Goal: Task Accomplishment & Management: Manage account settings

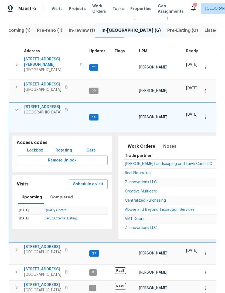
click at [16, 109] on icon "button" at bounding box center [16, 109] width 6 height 6
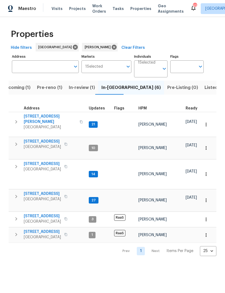
click at [17, 164] on icon "button" at bounding box center [16, 166] width 6 height 6
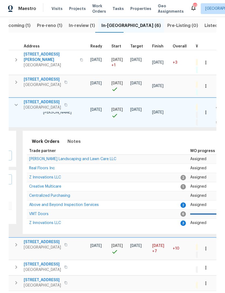
scroll to position [0, 94]
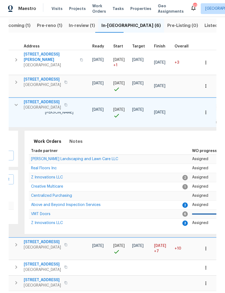
click at [66, 173] on td "Z Innovations LLC" at bounding box center [106, 177] width 154 height 9
click at [47, 175] on span "Z Innovations LLC" at bounding box center [47, 177] width 32 height 4
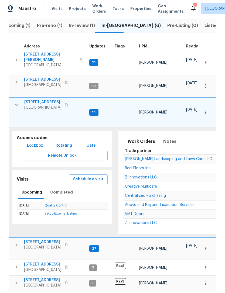
scroll to position [0, 0]
click at [14, 102] on icon "button" at bounding box center [16, 105] width 6 height 6
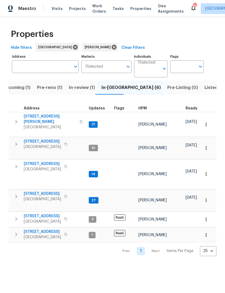
click at [81, 88] on span "In-review (1)" at bounding box center [82, 88] width 26 height 8
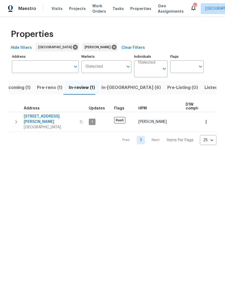
click at [46, 86] on span "Pre-reno (1)" at bounding box center [49, 88] width 25 height 8
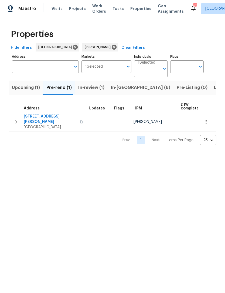
click at [17, 120] on icon "button" at bounding box center [16, 122] width 6 height 6
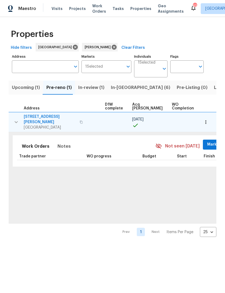
scroll to position [0, 76]
click at [209, 119] on button "button" at bounding box center [206, 122] width 12 height 12
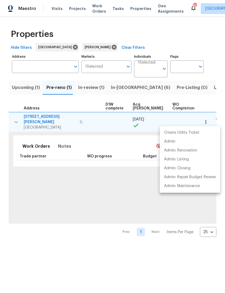
click at [121, 173] on div at bounding box center [112, 146] width 225 height 293
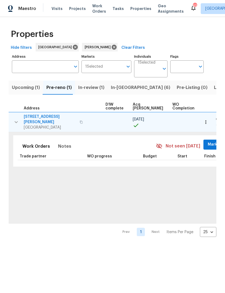
click at [207, 141] on span "Mark Seen" at bounding box center [217, 144] width 20 height 7
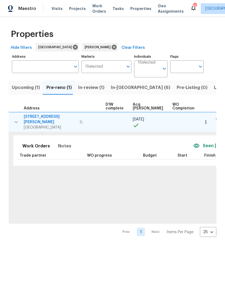
click at [202, 122] on button "button" at bounding box center [206, 122] width 12 height 12
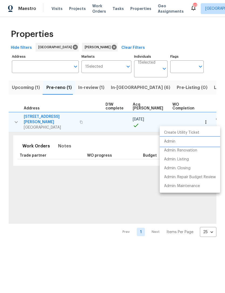
click at [176, 143] on li "Admin" at bounding box center [189, 141] width 60 height 9
click at [59, 67] on div at bounding box center [112, 146] width 225 height 293
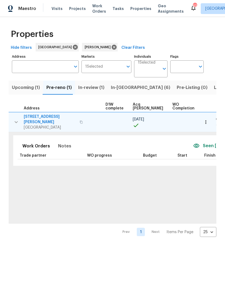
click at [33, 66] on input "Address" at bounding box center [41, 66] width 59 height 13
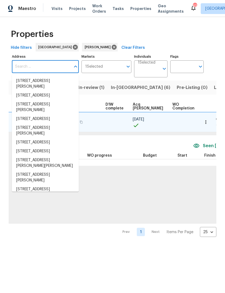
click at [42, 64] on input "Address" at bounding box center [41, 66] width 59 height 13
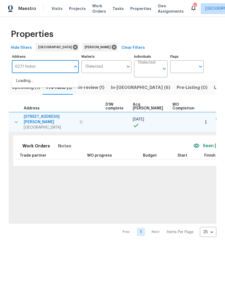
type input "6271 hickory"
click at [57, 79] on li "6271 Hickory Lane Cir Union City GA 30291" at bounding box center [45, 81] width 67 height 9
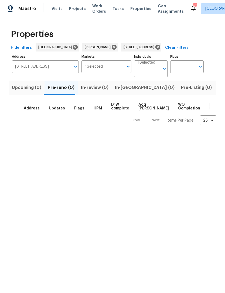
click at [215, 92] on button "Listed (1)" at bounding box center [228, 88] width 26 height 14
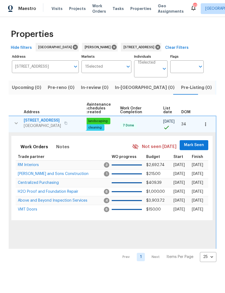
scroll to position [0, 70]
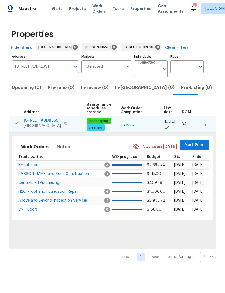
click at [198, 146] on span "Mark Seen" at bounding box center [194, 145] width 20 height 7
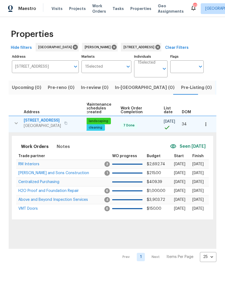
click at [204, 124] on icon "button" at bounding box center [205, 124] width 5 height 5
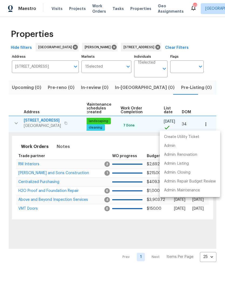
click at [175, 147] on li "Admin" at bounding box center [189, 145] width 60 height 9
click at [176, 147] on li "Admin" at bounding box center [189, 145] width 60 height 9
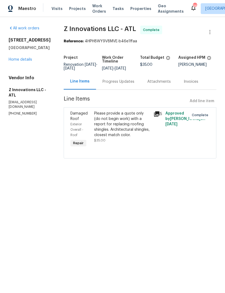
click at [22, 61] on link "Home details" at bounding box center [20, 60] width 23 height 4
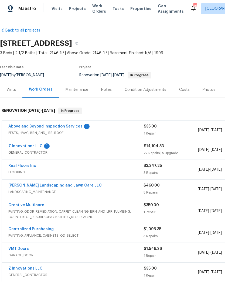
click at [20, 164] on link "Real Floors Inc" at bounding box center [22, 166] width 28 height 4
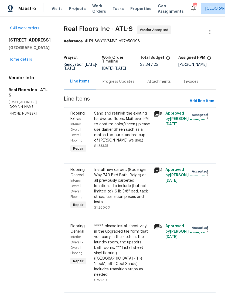
scroll to position [12, 0]
click at [129, 120] on div "Sand and refinish the existing hardwood floors. Mail level. PM to confirm color…" at bounding box center [122, 127] width 56 height 32
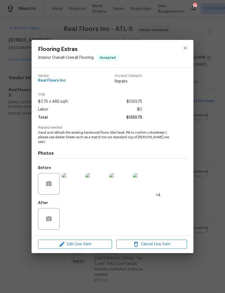
click at [76, 187] on img at bounding box center [73, 184] width 22 height 22
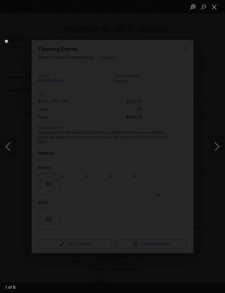
click at [217, 142] on button "Next image" at bounding box center [217, 147] width 16 height 22
click at [217, 143] on button "Next image" at bounding box center [217, 147] width 16 height 22
click at [215, 143] on button "Next image" at bounding box center [217, 147] width 16 height 22
click at [215, 148] on button "Next image" at bounding box center [217, 147] width 16 height 22
click at [216, 149] on button "Next image" at bounding box center [217, 147] width 16 height 22
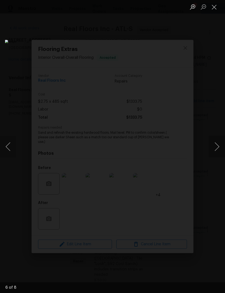
click at [216, 146] on button "Next image" at bounding box center [217, 147] width 16 height 22
click at [14, 144] on button "Previous image" at bounding box center [8, 147] width 16 height 22
click at [213, 6] on button "Close lightbox" at bounding box center [214, 6] width 11 height 9
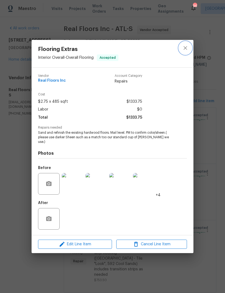
click at [188, 48] on button "close" at bounding box center [185, 47] width 13 height 13
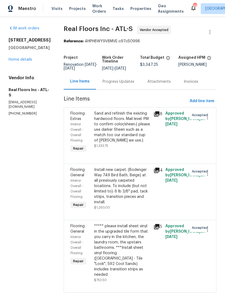
click at [24, 58] on link "Home details" at bounding box center [20, 60] width 23 height 4
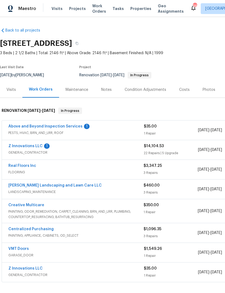
click at [54, 124] on link "Above and Beyond Inspection Services" at bounding box center [45, 126] width 74 height 4
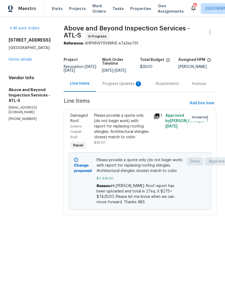
click at [123, 86] on div "Progress Updates 1" at bounding box center [122, 83] width 40 height 5
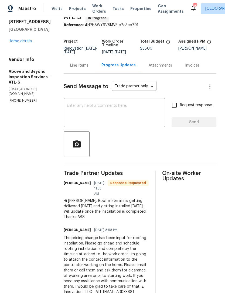
scroll to position [19, 0]
click at [127, 112] on textarea at bounding box center [114, 112] width 95 height 19
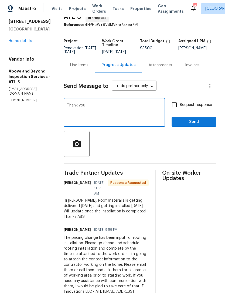
type textarea "Thank you"
click at [194, 124] on span "Send" at bounding box center [194, 122] width 36 height 7
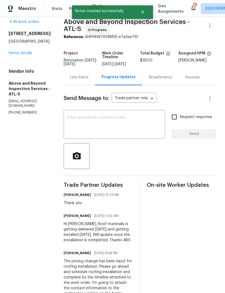
scroll to position [6, 0]
click at [29, 53] on link "Home details" at bounding box center [20, 53] width 23 height 4
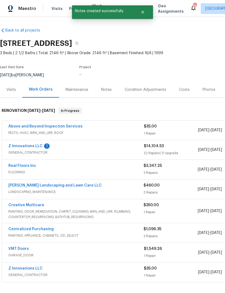
click at [102, 91] on div "Notes" at bounding box center [106, 89] width 11 height 5
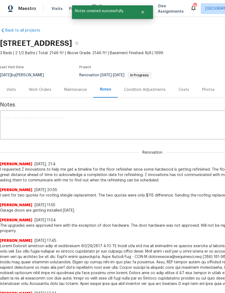
click at [85, 125] on textarea at bounding box center [152, 125] width 298 height 19
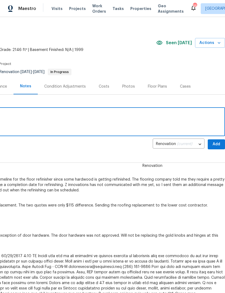
scroll to position [3, 80]
type textarea "Roofing is getting installed [DATE]."
click at [215, 144] on span "Add" at bounding box center [216, 144] width 9 height 7
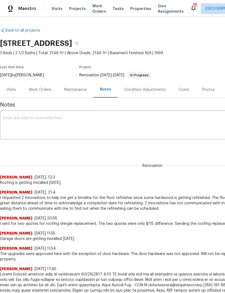
scroll to position [0, 0]
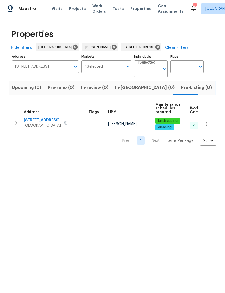
click at [16, 123] on icon "button" at bounding box center [16, 122] width 2 height 3
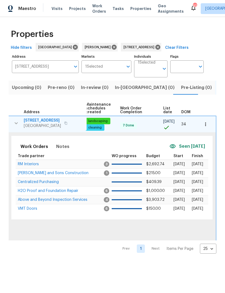
scroll to position [0, 70]
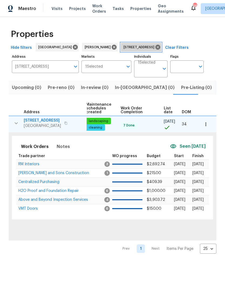
click at [160, 48] on icon at bounding box center [157, 47] width 5 height 5
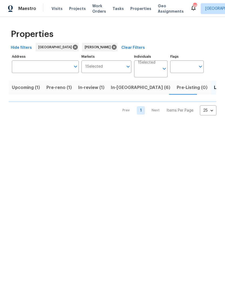
click at [122, 87] on span "In-reno (6)" at bounding box center [140, 88] width 59 height 8
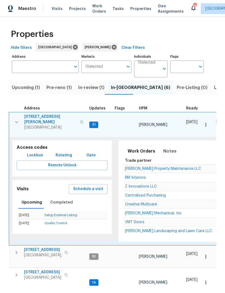
click at [16, 119] on icon "button" at bounding box center [16, 122] width 6 height 6
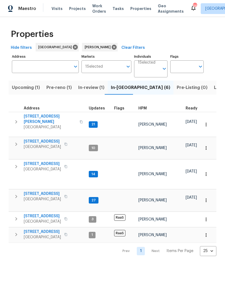
click at [17, 197] on button "button" at bounding box center [16, 196] width 11 height 11
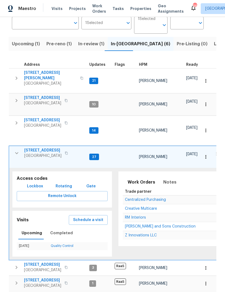
scroll to position [43, 0]
click at [18, 121] on icon "button" at bounding box center [16, 123] width 6 height 6
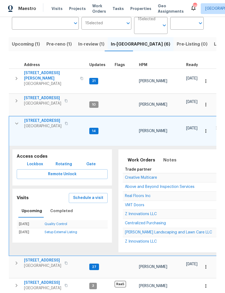
click at [11, 102] on td "19 Palladio Way Newnan, GA 30263" at bounding box center [48, 101] width 78 height 14
click at [16, 77] on icon "button" at bounding box center [16, 78] width 6 height 6
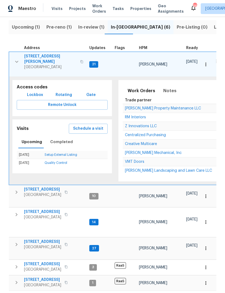
scroll to position [60, 0]
click at [17, 213] on icon "button" at bounding box center [16, 214] width 6 height 6
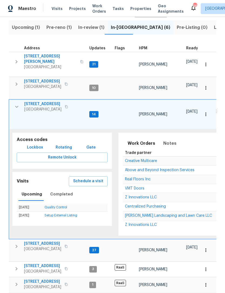
click at [140, 178] on span "Real Floors Inc" at bounding box center [138, 179] width 26 height 4
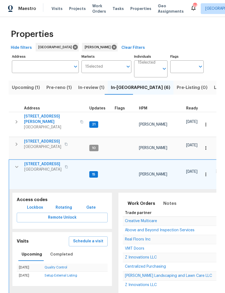
click at [51, 68] on input "Address" at bounding box center [41, 66] width 59 height 13
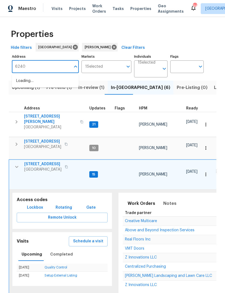
type input "6240"
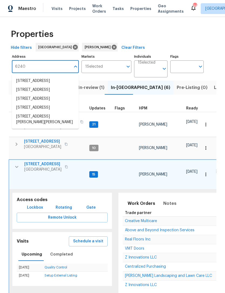
click at [51, 112] on li "6240 Shenfield Ln Union City GA 30291" at bounding box center [45, 107] width 67 height 9
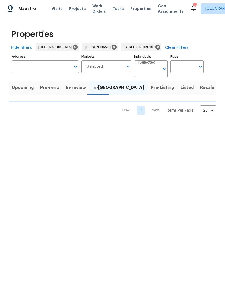
type input "6240 Shenfield Ln Union City GA 30291"
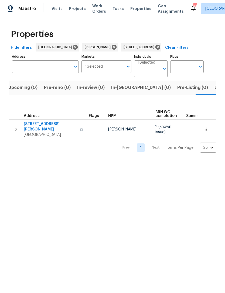
type input "6240 Shenfield Ln Union City GA 30291"
click at [16, 129] on icon "button" at bounding box center [16, 129] width 6 height 6
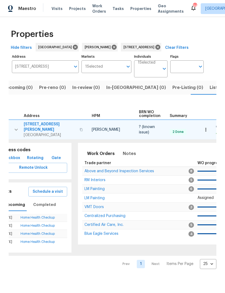
scroll to position [0, 13]
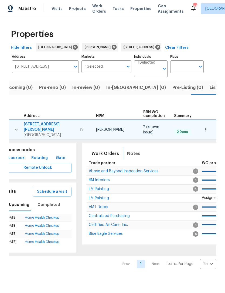
click at [131, 150] on span "Notes" at bounding box center [133, 154] width 13 height 8
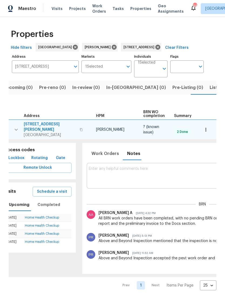
click at [137, 173] on textarea at bounding box center [202, 176] width 227 height 18
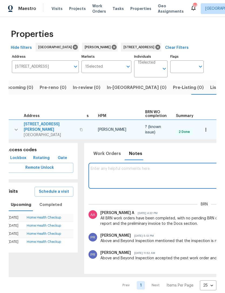
scroll to position [0, 9]
click at [156, 46] on span "6240 Shenfield Ln Union City GA 30291" at bounding box center [139, 46] width 33 height 5
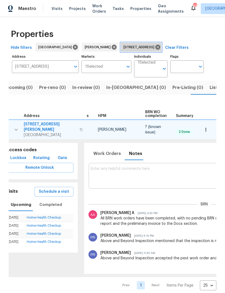
click at [160, 47] on icon at bounding box center [157, 47] width 5 height 5
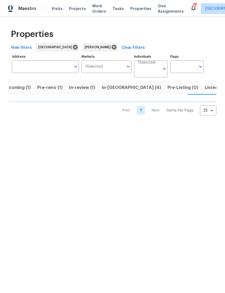
scroll to position [0, 9]
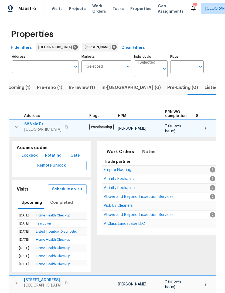
click at [111, 93] on button "In-reno (6)" at bounding box center [131, 88] width 66 height 14
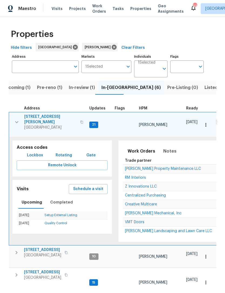
click at [18, 119] on icon "button" at bounding box center [16, 122] width 6 height 6
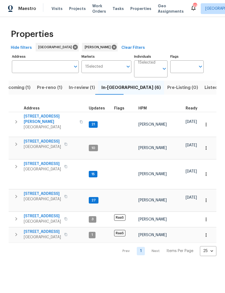
click at [11, 117] on button "button" at bounding box center [16, 122] width 11 height 16
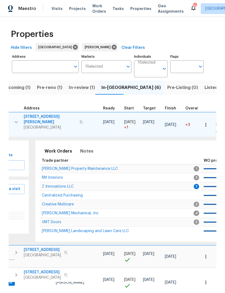
scroll to position [0, 82]
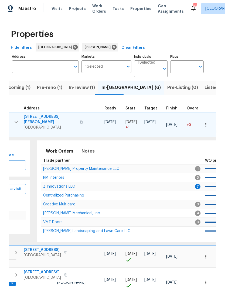
click at [56, 185] on span "Z Innovations LLC" at bounding box center [59, 187] width 32 height 4
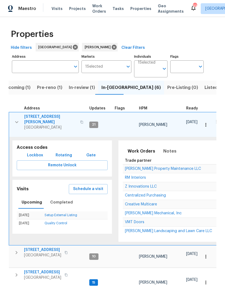
scroll to position [0, 0]
click at [17, 119] on icon "button" at bounding box center [16, 122] width 6 height 6
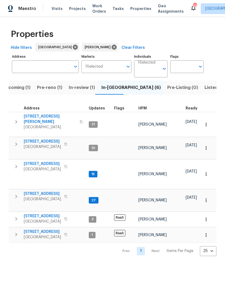
click at [15, 163] on icon "button" at bounding box center [16, 166] width 6 height 6
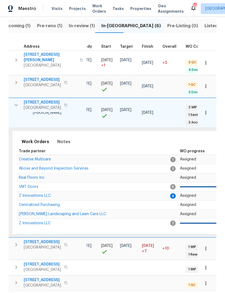
scroll to position [0, 104]
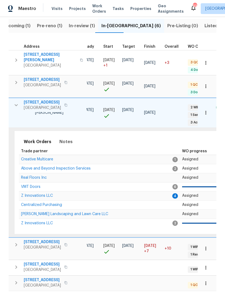
click at [33, 191] on td "Z Innovations LLC" at bounding box center [96, 195] width 154 height 9
click at [32, 194] on span "Z Innovations LLC" at bounding box center [37, 196] width 32 height 4
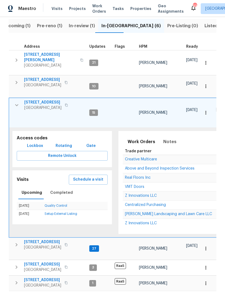
scroll to position [0, 0]
click at [16, 103] on icon "button" at bounding box center [16, 105] width 6 height 6
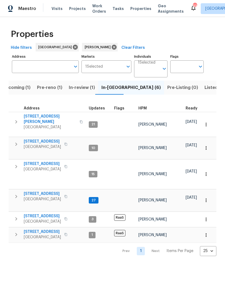
click at [19, 195] on icon "button" at bounding box center [16, 196] width 6 height 6
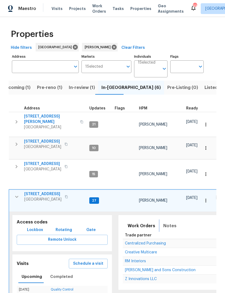
click at [171, 219] on button "Notes" at bounding box center [170, 225] width 20 height 13
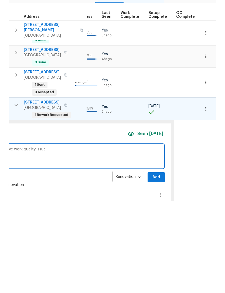
scroll to position [0, 258]
type textarea "Hey touchups final cleaning is scheduled tomorrow. This is due to the delay in …"
click at [157, 264] on button "Add" at bounding box center [156, 269] width 17 height 10
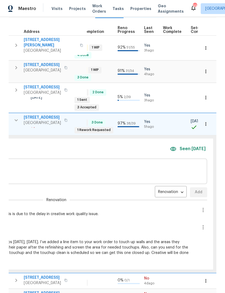
scroll to position [0, 236]
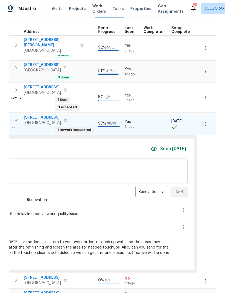
click at [209, 118] on button "button" at bounding box center [206, 124] width 12 height 12
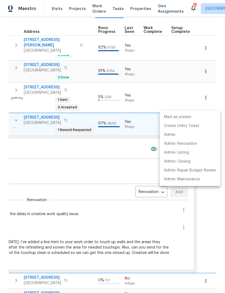
click at [174, 137] on p "Admin" at bounding box center [169, 135] width 11 height 6
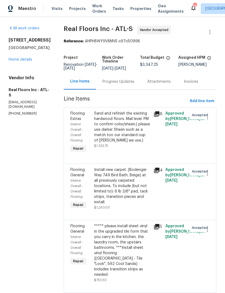
click at [117, 133] on div "Sand and refinish the existing hardwood floors. Mail level. PM to confirm color…" at bounding box center [122, 127] width 56 height 32
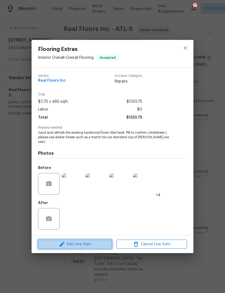
click at [91, 242] on span "Edit Line Item" at bounding box center [75, 244] width 71 height 7
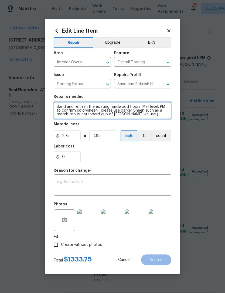
click at [79, 108] on textarea "Sand and refinish the existing hardwood floors. Mail level. PM to confirm color…" at bounding box center [112, 110] width 117 height 17
click at [102, 110] on textarea "Sand and refinish the existing hardwood floors. Mail level. PM to confirm color…" at bounding box center [112, 110] width 117 height 17
type textarea "Please use cuppa Joe LVP rather than sand and finish since we found out this is…"
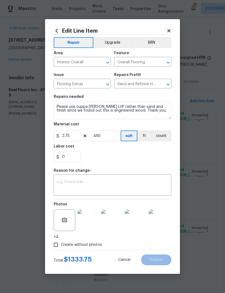
click at [80, 188] on textarea at bounding box center [112, 185] width 111 height 11
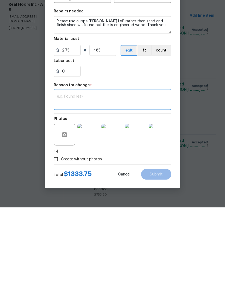
click at [79, 180] on textarea at bounding box center [112, 185] width 111 height 11
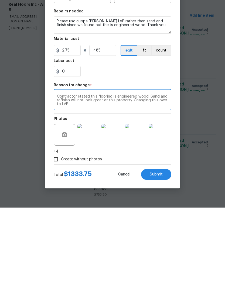
click at [100, 180] on textarea "Contractor stated this flooring is engineered wood. Sand and refinish will not …" at bounding box center [112, 185] width 111 height 11
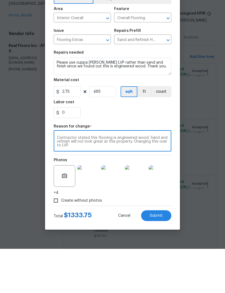
type textarea "Contractor stated this flooring is engineered wood. Sand and refinish will not …"
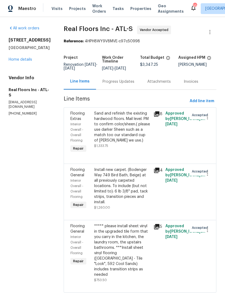
click at [132, 130] on div "Sand and refinish the existing hardwood floors. Mail level. PM to confirm color…" at bounding box center [122, 127] width 56 height 32
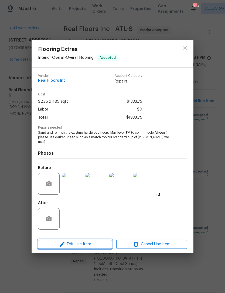
click at [91, 241] on span "Edit Line Item" at bounding box center [75, 244] width 71 height 7
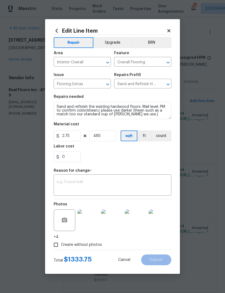
click at [100, 178] on div "x ​" at bounding box center [112, 186] width 117 height 20
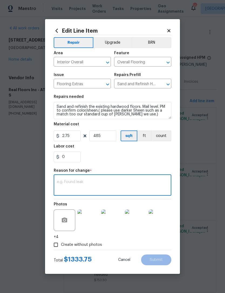
click at [97, 182] on textarea at bounding box center [112, 185] width 111 height 11
paste textarea "Contractor stated this flooring is engineered wood. Sand and refinish will not …"
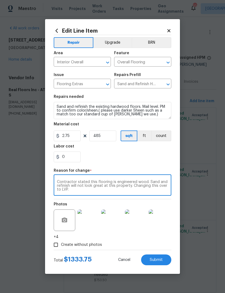
type textarea "Contractor stated this flooring is engineered wood. Sand and refinish will not …"
click at [94, 105] on textarea "Sand and refinish the existing hardwood floors. Mail level. PM to confirm color…" at bounding box center [112, 110] width 117 height 17
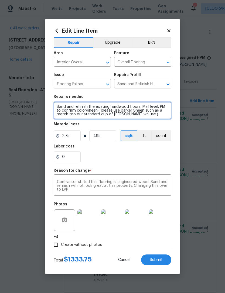
click at [99, 107] on textarea "Sand and refinish the existing hardwood floors. Mail level. PM to confirm color…" at bounding box center [112, 110] width 117 height 17
paste textarea "Contractor stated this flooring is engineered wood. Sand and refinish will not …"
click at [148, 106] on textarea "Contractor stated this flooring is engineered wood. Sand and refinish will not …" at bounding box center [112, 110] width 117 height 17
click at [132, 110] on textarea "Contractor stated this flooring is engineered wood. Sand and refinish will not …" at bounding box center [112, 110] width 117 height 17
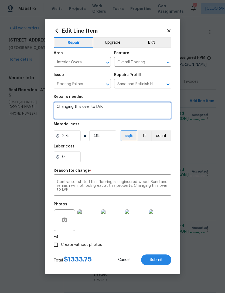
click at [125, 108] on textarea "Changing this over to LVP." at bounding box center [112, 110] width 117 height 17
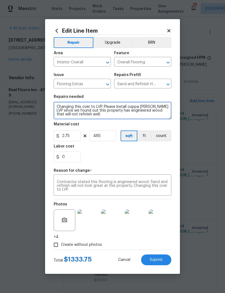
click at [130, 112] on textarea "Changing this over to LVP. Please install cuppa [PERSON_NAME] LVP since we foun…" at bounding box center [112, 110] width 117 height 17
type textarea "Changing this over to LVP. Please install cuppa [PERSON_NAME] LVP since we foun…"
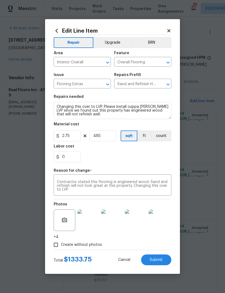
click at [135, 148] on div "Labor cost" at bounding box center [112, 147] width 117 height 7
click at [157, 259] on span "Submit" at bounding box center [156, 260] width 13 height 4
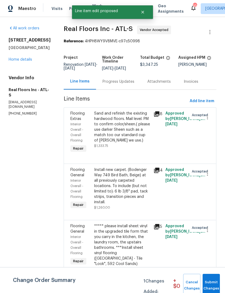
scroll to position [12, 0]
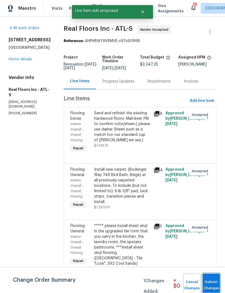
click at [213, 281] on span "Submit Changes" at bounding box center [211, 285] width 12 height 12
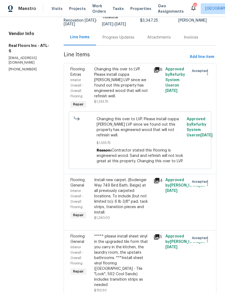
scroll to position [44, 0]
click at [136, 241] on div "***** please install sheet vinyl in the upgraded tile form that you carry in th…" at bounding box center [122, 261] width 56 height 54
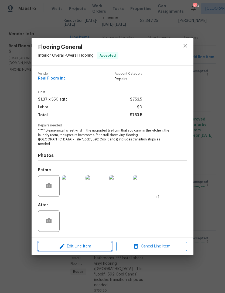
click at [97, 243] on span "Edit Line Item" at bounding box center [75, 246] width 71 height 7
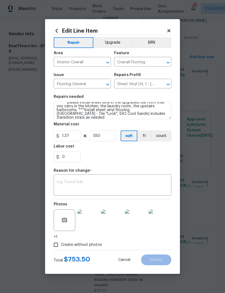
scroll to position [4, 0]
click at [99, 115] on textarea "***** please install sheet vinyl in the upgraded tile form that you carry in th…" at bounding box center [112, 110] width 117 height 17
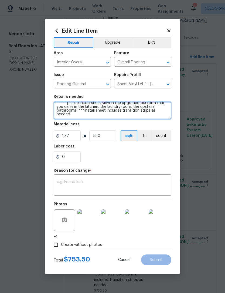
scroll to position [0, 0]
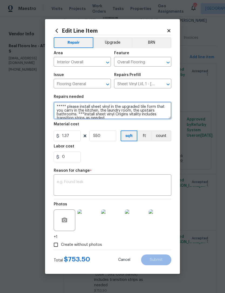
type textarea "***** please install sheet vinyl in the upgraded tile form that you carry in th…"
click at [133, 162] on div "0" at bounding box center [112, 156] width 117 height 11
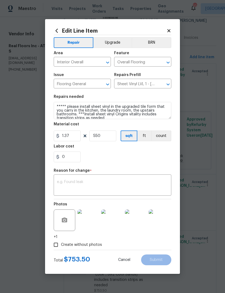
click at [126, 178] on div "x ​" at bounding box center [112, 186] width 117 height 20
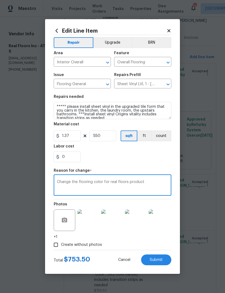
type textarea "Change the flooring color for real floors product"
click at [157, 162] on div "0" at bounding box center [112, 156] width 117 height 11
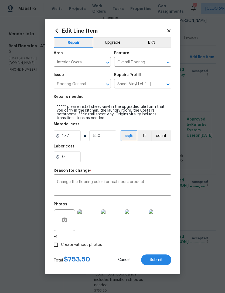
click at [162, 262] on button "Submit" at bounding box center [156, 259] width 30 height 11
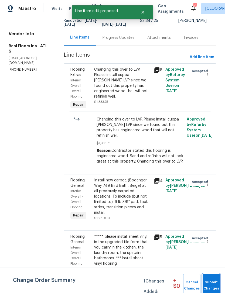
click at [213, 281] on span "Submit Changes" at bounding box center [211, 285] width 12 height 12
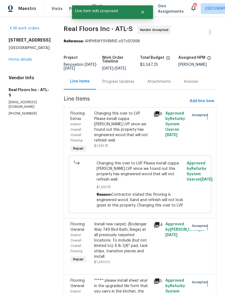
click at [24, 61] on link "Home details" at bounding box center [20, 60] width 23 height 4
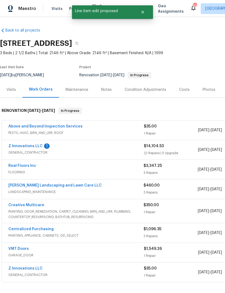
click at [108, 89] on div "Notes" at bounding box center [106, 89] width 11 height 5
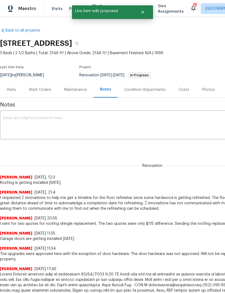
click at [102, 123] on textarea at bounding box center [152, 125] width 298 height 19
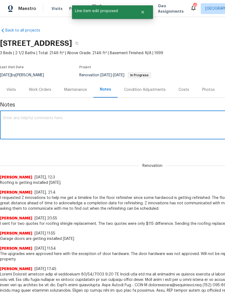
click at [82, 123] on textarea at bounding box center [152, 125] width 298 height 19
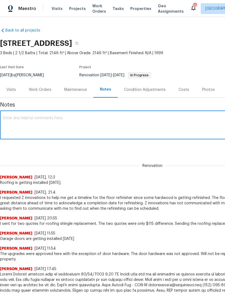
paste textarea "Contractor stated this flooring is engineered wood. Sand and refinish will not …"
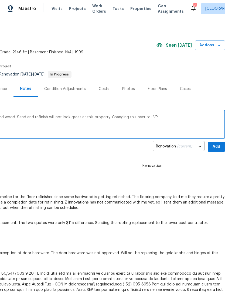
scroll to position [1, 80]
type textarea "Contractor stated this flooring is engineered wood. Sand and refinish will not …"
click at [217, 145] on span "Add" at bounding box center [216, 146] width 9 height 7
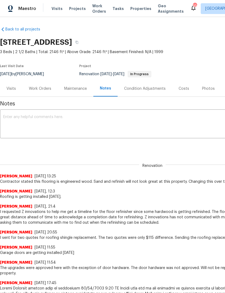
scroll to position [1, 0]
click at [44, 89] on div "Work Orders" at bounding box center [40, 88] width 22 height 5
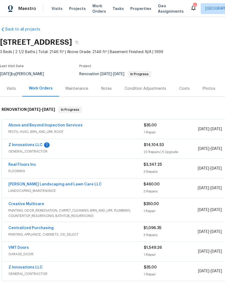
click at [66, 123] on link "Above and Beyond Inspection Services" at bounding box center [45, 125] width 74 height 4
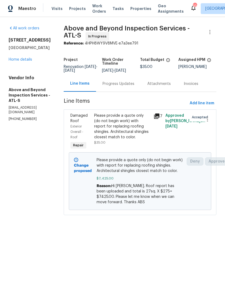
click at [27, 60] on link "Home details" at bounding box center [20, 60] width 23 height 4
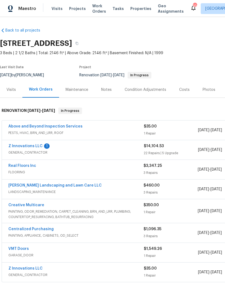
click at [27, 165] on link "Real Floors Inc" at bounding box center [22, 166] width 28 height 4
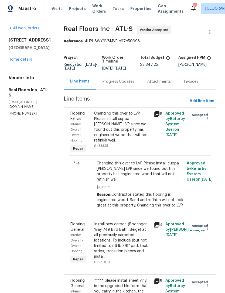
click at [123, 85] on div "Progress Updates" at bounding box center [118, 82] width 45 height 16
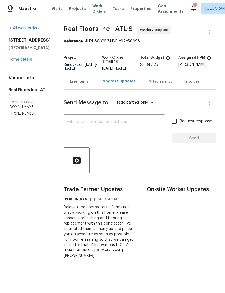
click at [125, 126] on textarea at bounding box center [114, 129] width 95 height 19
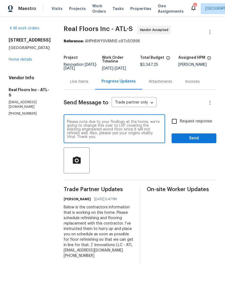
type textarea "Please note due to your findings at the home, we’re going to change this over t…"
click at [173, 121] on input "Request response" at bounding box center [173, 121] width 11 height 11
checkbox input "true"
click at [192, 138] on span "Send" at bounding box center [194, 138] width 36 height 7
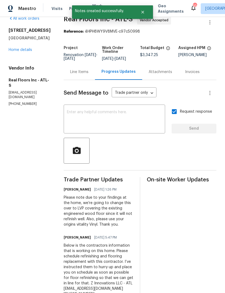
scroll to position [11, 0]
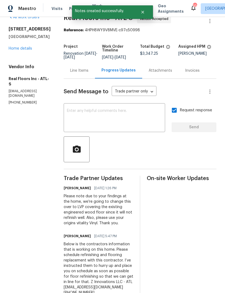
click at [25, 50] on link "Home details" at bounding box center [20, 49] width 23 height 4
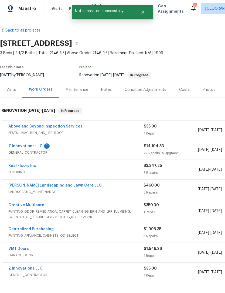
click at [32, 147] on link "Z Innovations LLC" at bounding box center [25, 146] width 34 height 4
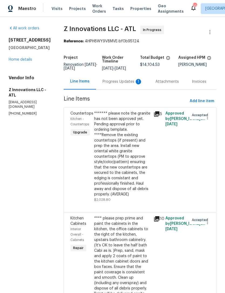
click at [116, 82] on div "Progress Updates 1" at bounding box center [122, 81] width 40 height 5
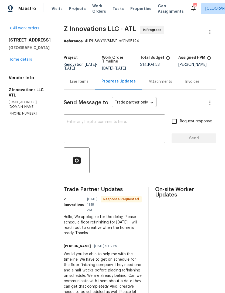
click at [134, 134] on textarea at bounding box center [114, 129] width 95 height 19
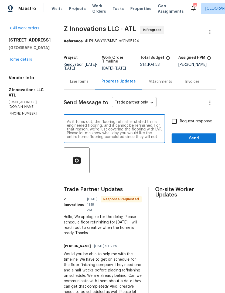
click at [149, 126] on textarea "As it turns out, the flooring refinisher stated this is engineered flooring, an…" at bounding box center [114, 129] width 95 height 19
click at [79, 132] on textarea "As it turns out, the flooring refinisher stated this is engineered flooring, an…" at bounding box center [114, 129] width 95 height 19
click at [67, 132] on textarea "As it turns out, the flooring refinisher stated this is engineered flooring, an…" at bounding box center [114, 129] width 95 height 19
click at [129, 138] on textarea "As it turns out, the flooring refinisher stated this is engineered flooring, an…" at bounding box center [114, 129] width 95 height 19
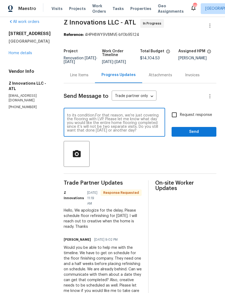
scroll to position [9, 0]
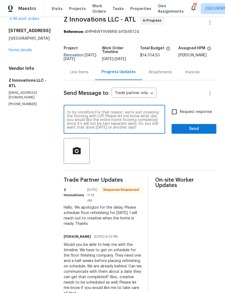
type textarea "As it turns out, the flooring refinisher stated this is engineered flooring, an…"
click at [175, 110] on input "Request response" at bounding box center [173, 111] width 11 height 11
checkbox input "true"
click at [189, 129] on span "Send" at bounding box center [194, 129] width 36 height 7
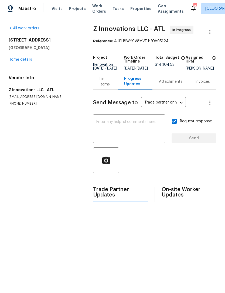
scroll to position [0, 0]
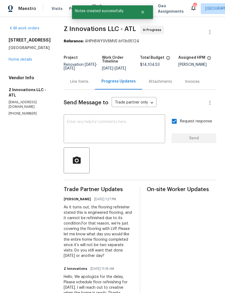
click at [20, 61] on link "Home details" at bounding box center [20, 60] width 23 height 4
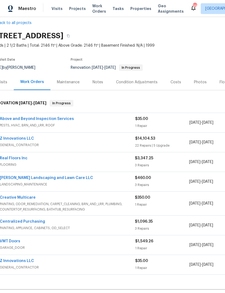
scroll to position [6, 8]
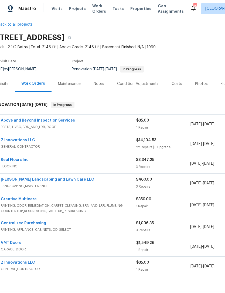
click at [99, 77] on div "Notes" at bounding box center [98, 84] width 23 height 16
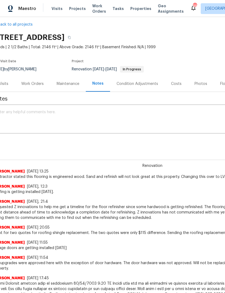
click at [99, 77] on div "Notes" at bounding box center [98, 84] width 24 height 16
click at [101, 118] on textarea at bounding box center [145, 119] width 298 height 19
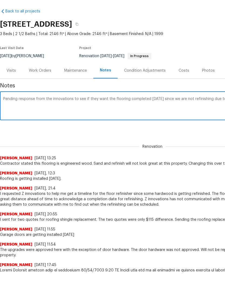
click at [45, 116] on textarea "Pending response from the innovations to see if they want the flooring complete…" at bounding box center [152, 125] width 298 height 19
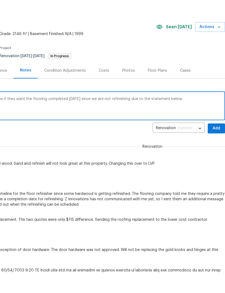
scroll to position [0, 80]
type textarea "Pending response from Z innovations to see if they want the flooring completed …"
click at [216, 143] on button "Add" at bounding box center [215, 148] width 17 height 10
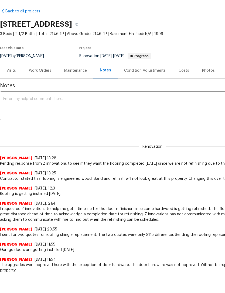
scroll to position [0, 0]
